Goal: Communication & Community: Share content

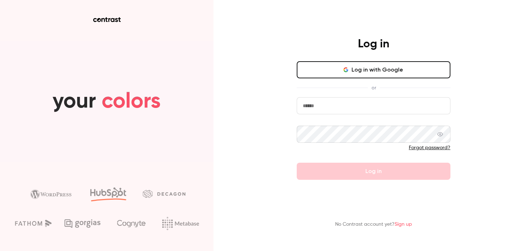
click at [370, 66] on button "Log in with Google" at bounding box center [374, 69] width 154 height 17
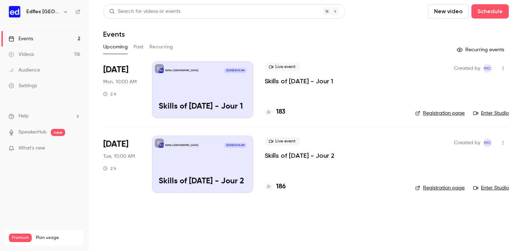
click at [47, 9] on h6 "Edflex [GEOGRAPHIC_DATA]" at bounding box center [42, 11] width 33 height 7
click at [64, 9] on icon "button" at bounding box center [66, 12] width 6 height 6
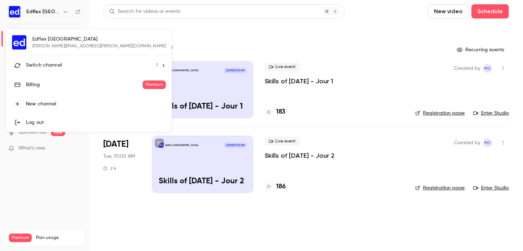
click at [44, 66] on span "Switch channel" at bounding box center [44, 65] width 36 height 7
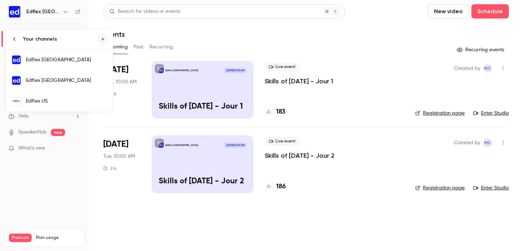
click at [53, 83] on div "Edflex [GEOGRAPHIC_DATA]" at bounding box center [66, 80] width 81 height 7
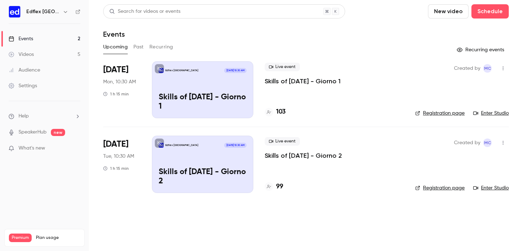
click at [505, 67] on icon "button" at bounding box center [503, 68] width 6 height 5
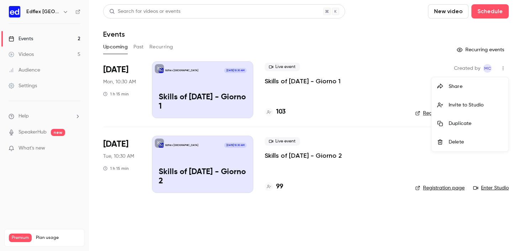
click at [466, 91] on li "Share" at bounding box center [470, 86] width 77 height 19
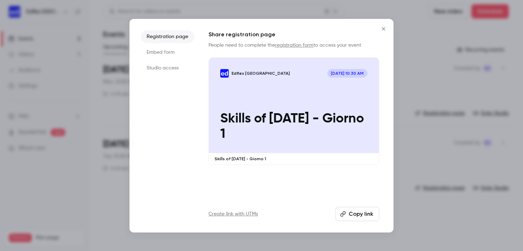
click at [365, 214] on button "Copy link" at bounding box center [358, 214] width 44 height 14
click at [357, 213] on button "Copy link" at bounding box center [358, 214] width 44 height 14
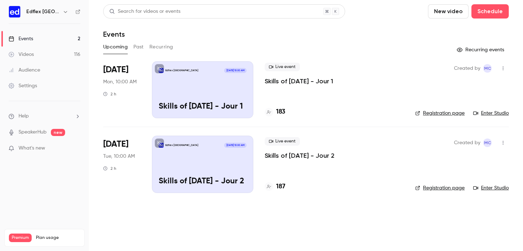
click at [64, 14] on icon "button" at bounding box center [66, 12] width 6 height 6
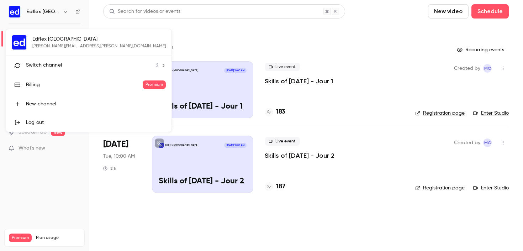
click at [51, 66] on span "Switch channel" at bounding box center [44, 65] width 36 height 7
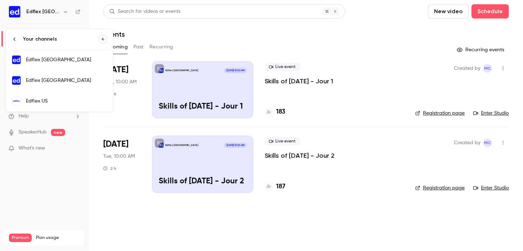
click at [48, 76] on link "Edflex [GEOGRAPHIC_DATA]" at bounding box center [59, 80] width 107 height 21
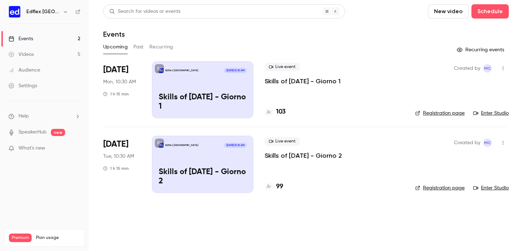
click at [138, 46] on button "Past" at bounding box center [138, 46] width 10 height 11
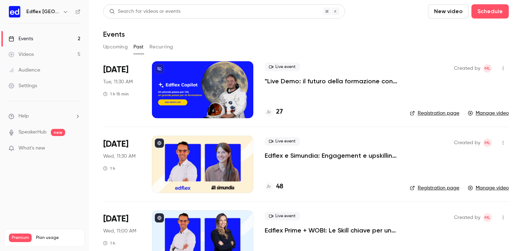
drag, startPoint x: 155, startPoint y: 47, endPoint x: 152, endPoint y: 49, distance: 3.8
click at [156, 47] on button "Recurring" at bounding box center [162, 46] width 24 height 11
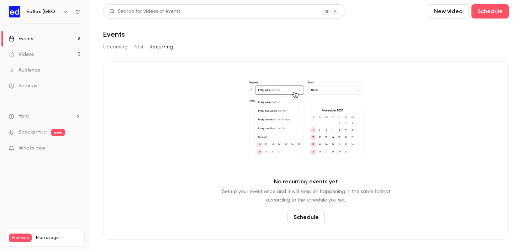
click at [123, 48] on button "Upcoming" at bounding box center [115, 46] width 25 height 11
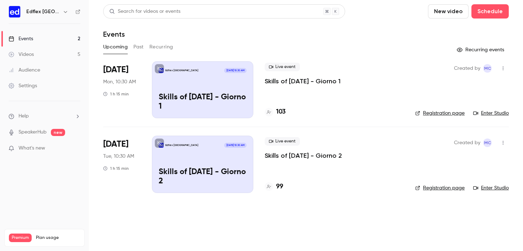
click at [506, 63] on button "button" at bounding box center [503, 68] width 11 height 11
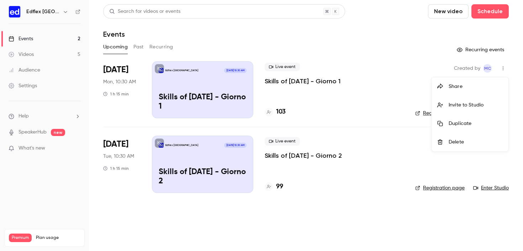
click at [461, 90] on div "Share" at bounding box center [476, 86] width 54 height 7
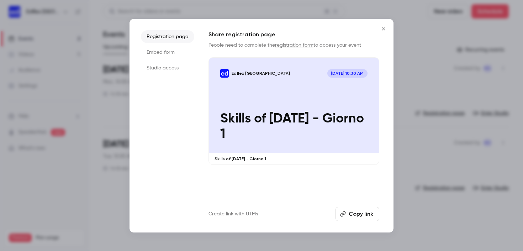
click at [351, 217] on button "Copy link" at bounding box center [358, 214] width 44 height 14
click at [386, 31] on icon "Close" at bounding box center [383, 29] width 9 height 6
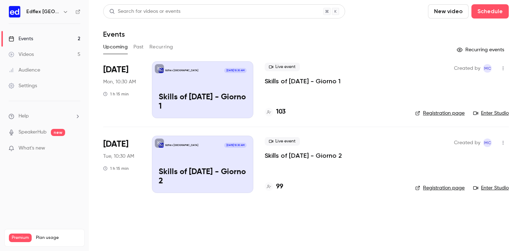
click at [503, 142] on icon "button" at bounding box center [503, 142] width 6 height 5
click at [457, 160] on div "Share" at bounding box center [476, 160] width 54 height 7
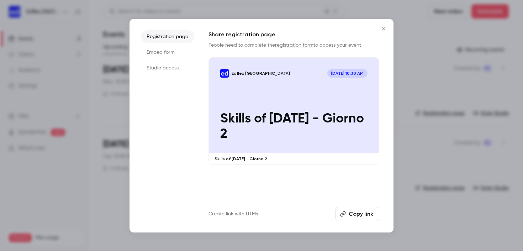
click at [358, 214] on button "Copy link" at bounding box center [358, 214] width 44 height 14
